Goal: Task Accomplishment & Management: Complete application form

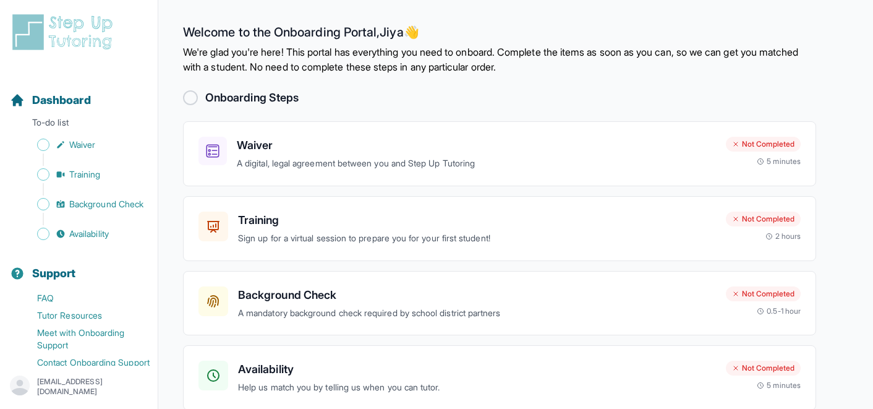
click at [185, 104] on div "Onboarding Steps" at bounding box center [499, 97] width 633 height 17
click at [191, 97] on div at bounding box center [190, 97] width 15 height 15
click at [255, 137] on h3 "Waiver" at bounding box center [476, 145] width 479 height 17
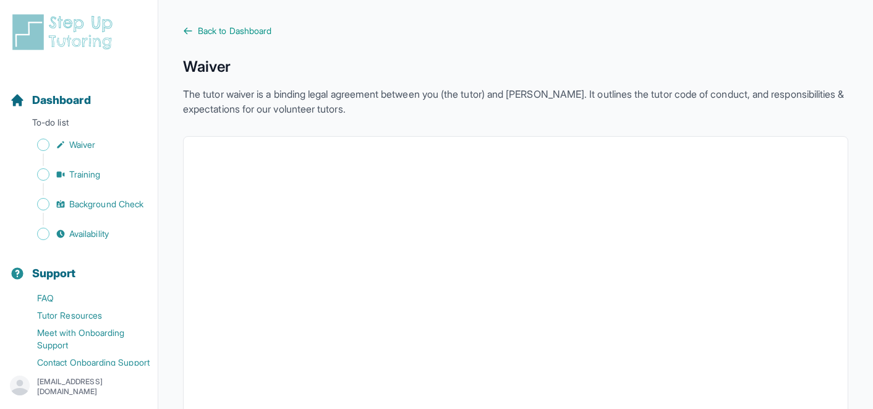
click at [197, 36] on link "Back to Dashboard" at bounding box center [515, 31] width 665 height 12
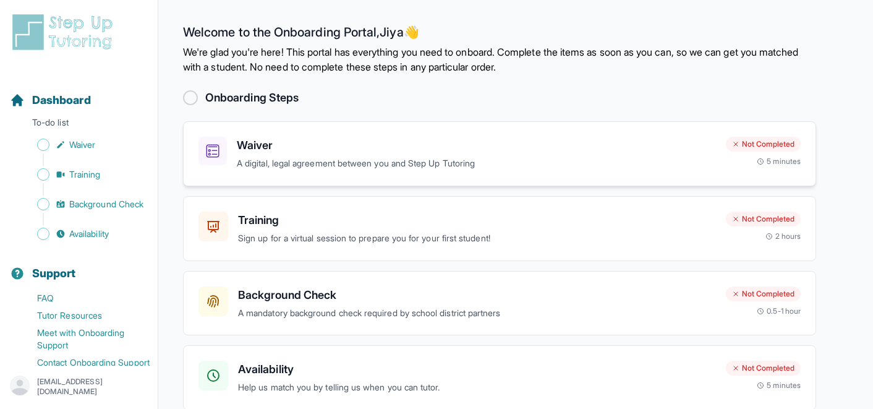
click at [310, 124] on div "Waiver A digital, legal agreement between you and Step Up Tutoring Not Complete…" at bounding box center [499, 153] width 633 height 65
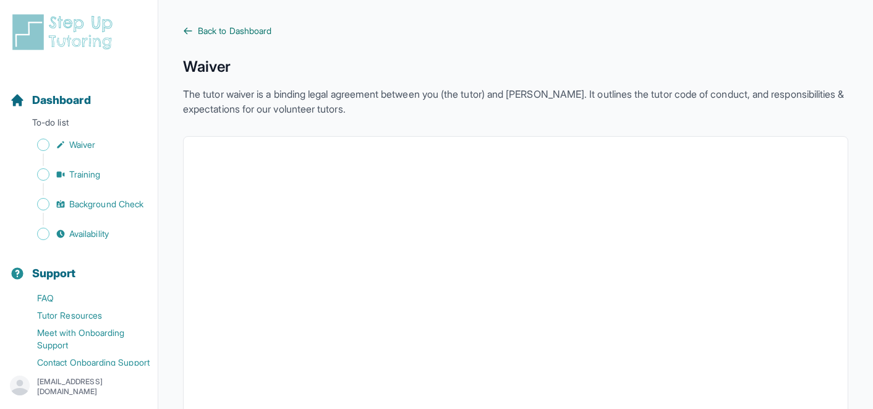
click at [228, 28] on span "Back to Dashboard" at bounding box center [235, 31] width 74 height 12
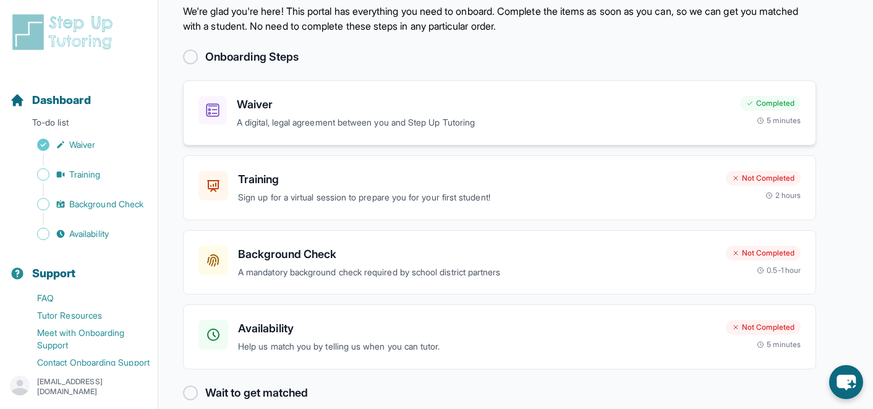
scroll to position [58, 0]
